Goal: Task Accomplishment & Management: Manage account settings

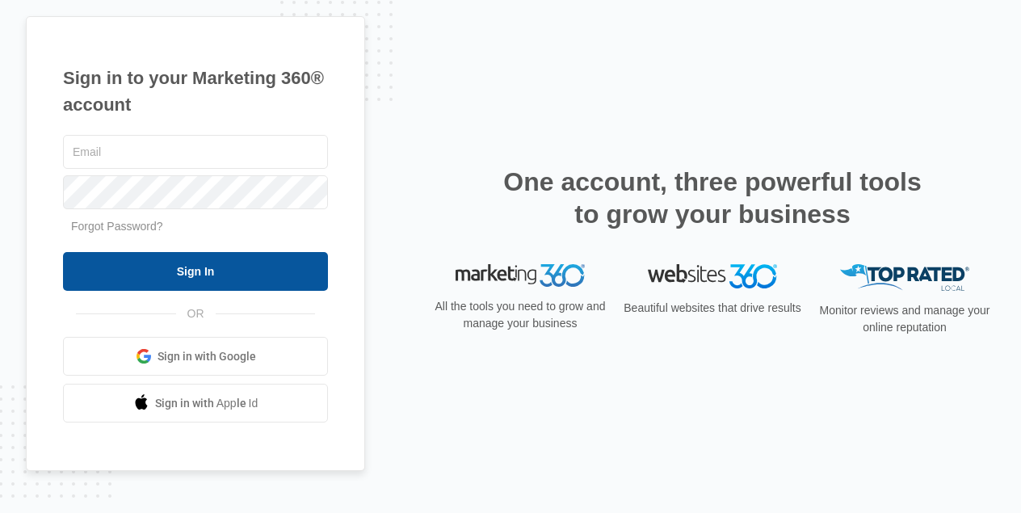
type input "[EMAIL_ADDRESS][DOMAIN_NAME]"
click at [210, 280] on input "Sign In" at bounding box center [195, 271] width 265 height 39
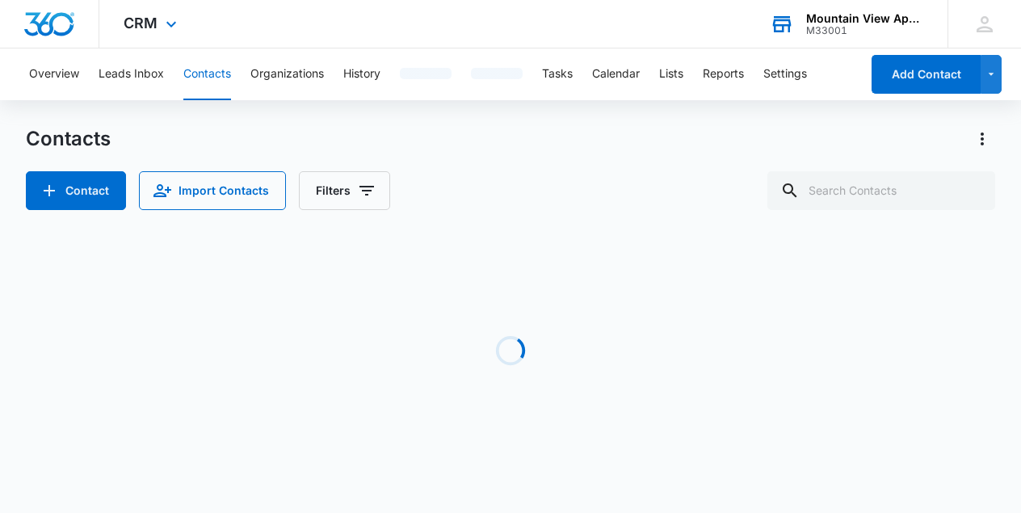
click at [859, 40] on div "Mountain View Apartments At Raindance M33001 Your Accounts View All" at bounding box center [847, 24] width 202 height 48
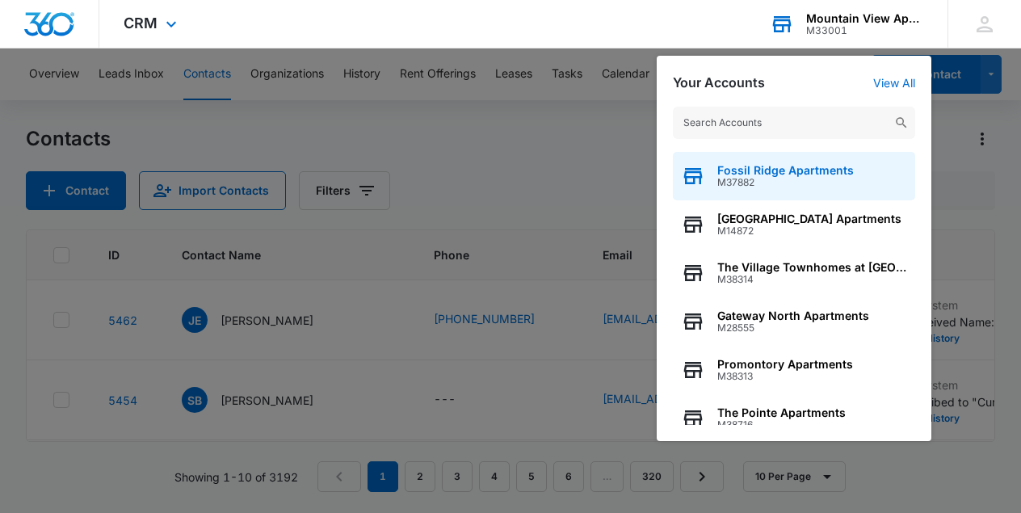
scroll to position [162, 0]
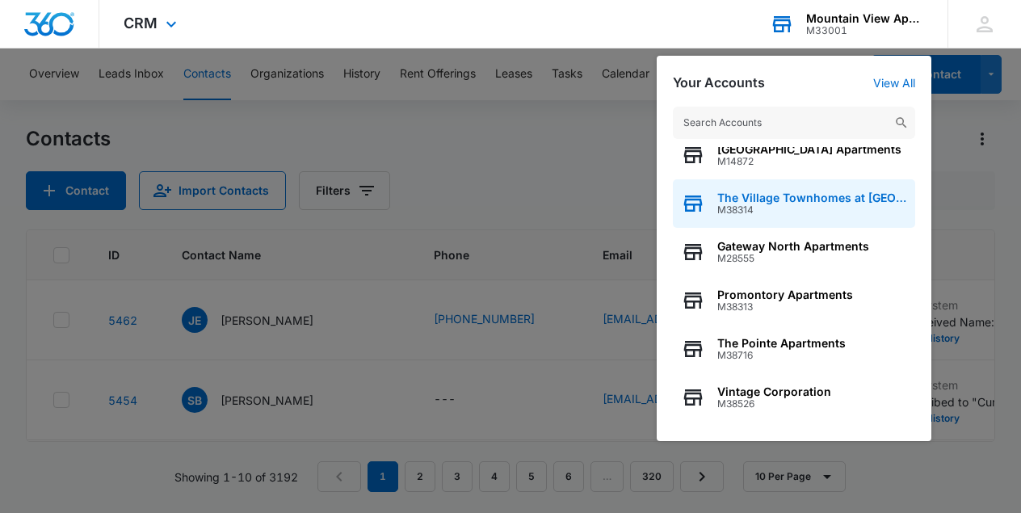
click at [814, 209] on span "M38314" at bounding box center [813, 209] width 190 height 11
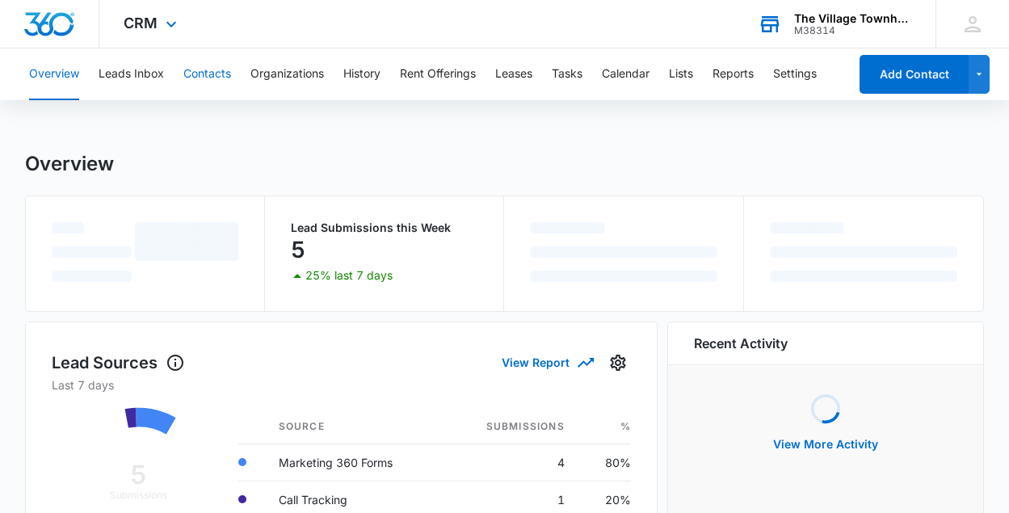
click at [208, 82] on button "Contacts" at bounding box center [207, 74] width 48 height 52
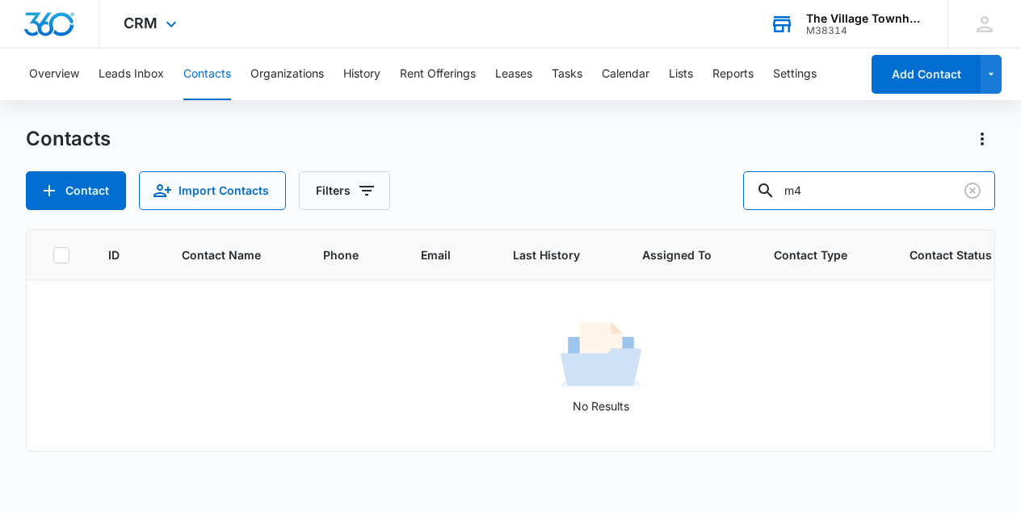
drag, startPoint x: 845, startPoint y: 183, endPoint x: 669, endPoint y: 194, distance: 176.5
click at [669, 194] on div "Contact Import Contacts Filters m4" at bounding box center [511, 190] width 970 height 39
type input "21192"
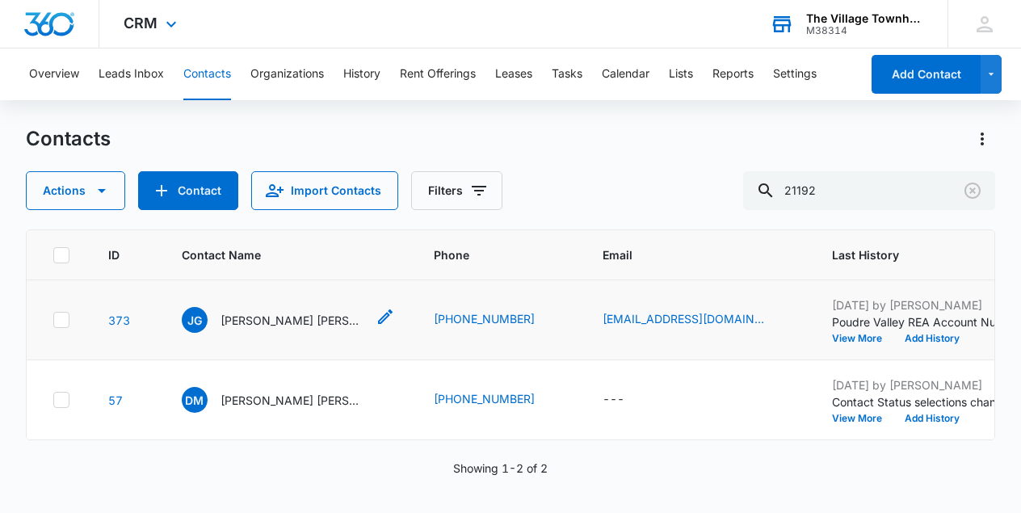
click at [268, 315] on p "[PERSON_NAME] [PERSON_NAME] [PERSON_NAME]" at bounding box center [293, 320] width 145 height 17
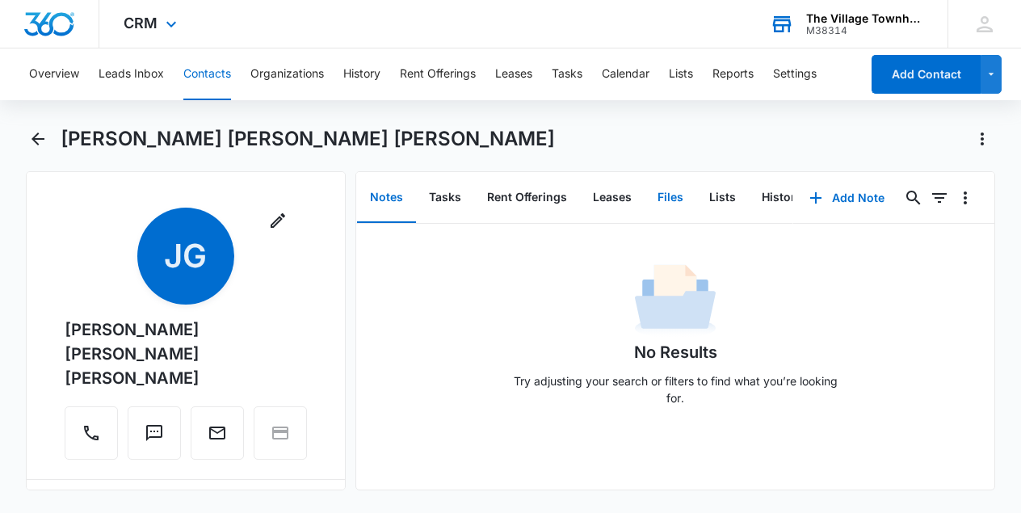
click at [655, 185] on button "Files" at bounding box center [671, 198] width 52 height 50
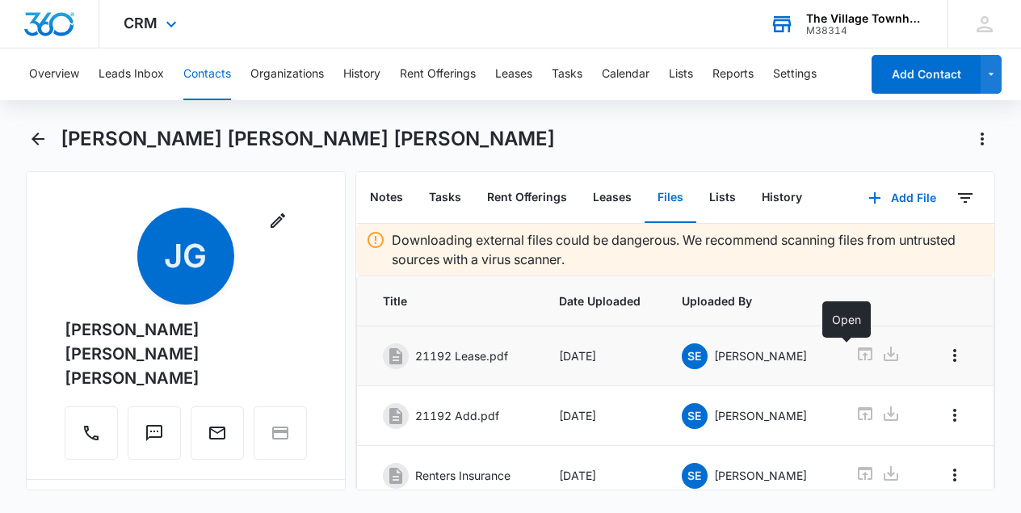
click at [858, 351] on icon at bounding box center [865, 353] width 15 height 13
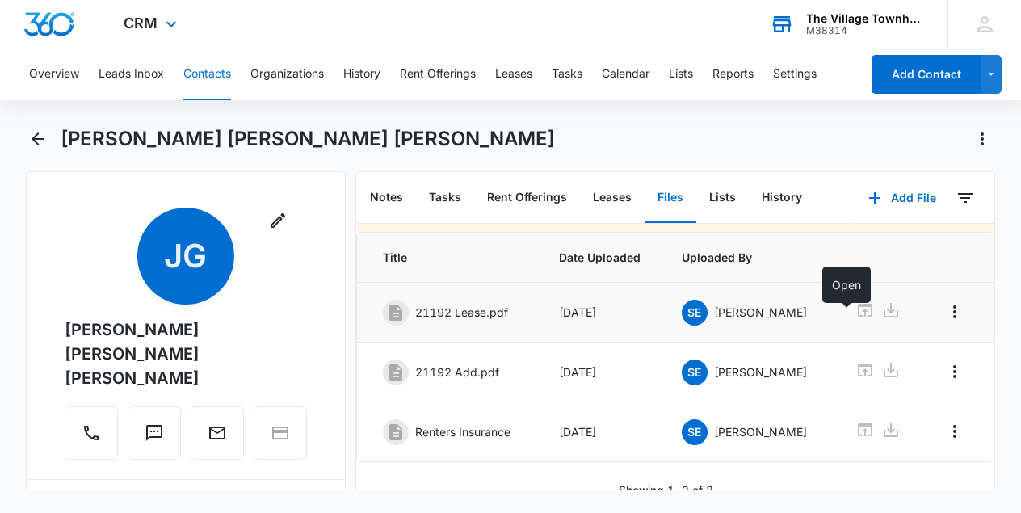
scroll to position [65, 0]
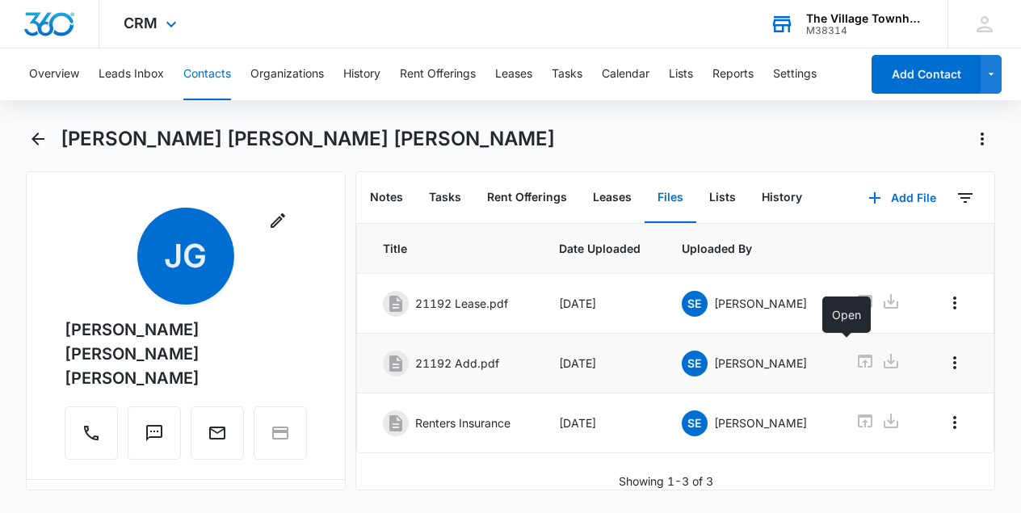
click at [856, 355] on icon at bounding box center [865, 360] width 19 height 19
